Goal: Navigation & Orientation: Find specific page/section

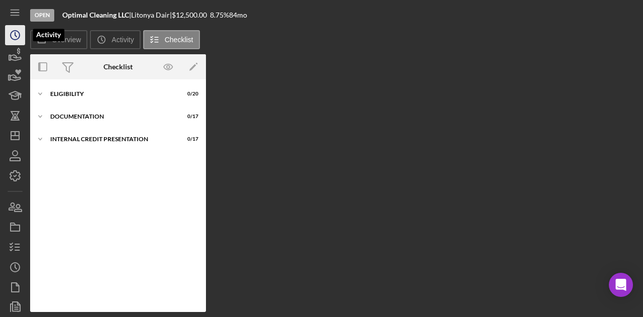
click at [15, 37] on icon "Icon/History" at bounding box center [15, 35] width 25 height 25
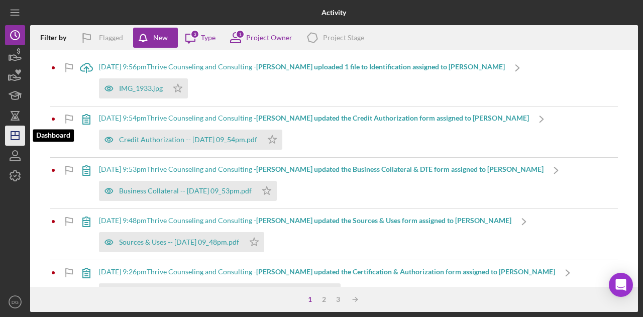
click at [16, 135] on icon "Icon/Dashboard" at bounding box center [15, 135] width 25 height 25
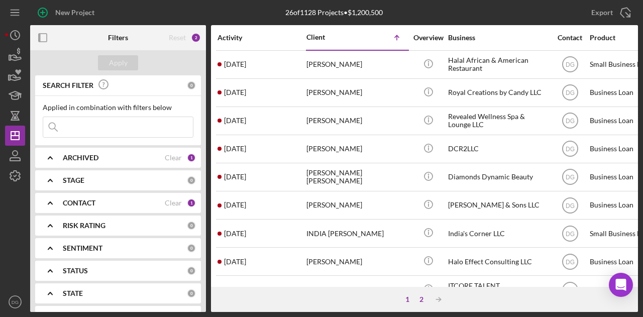
click at [421, 299] on div "2" at bounding box center [422, 299] width 14 height 8
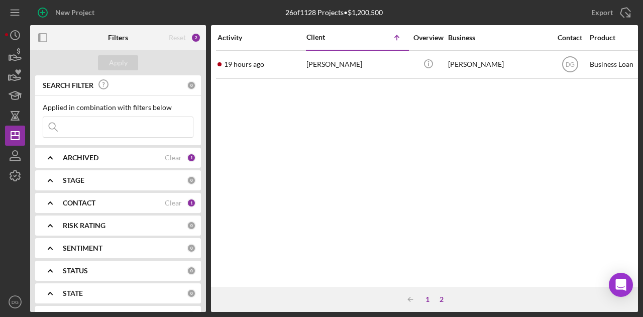
click at [428, 298] on div "1" at bounding box center [428, 299] width 14 height 8
